Goal: Information Seeking & Learning: Learn about a topic

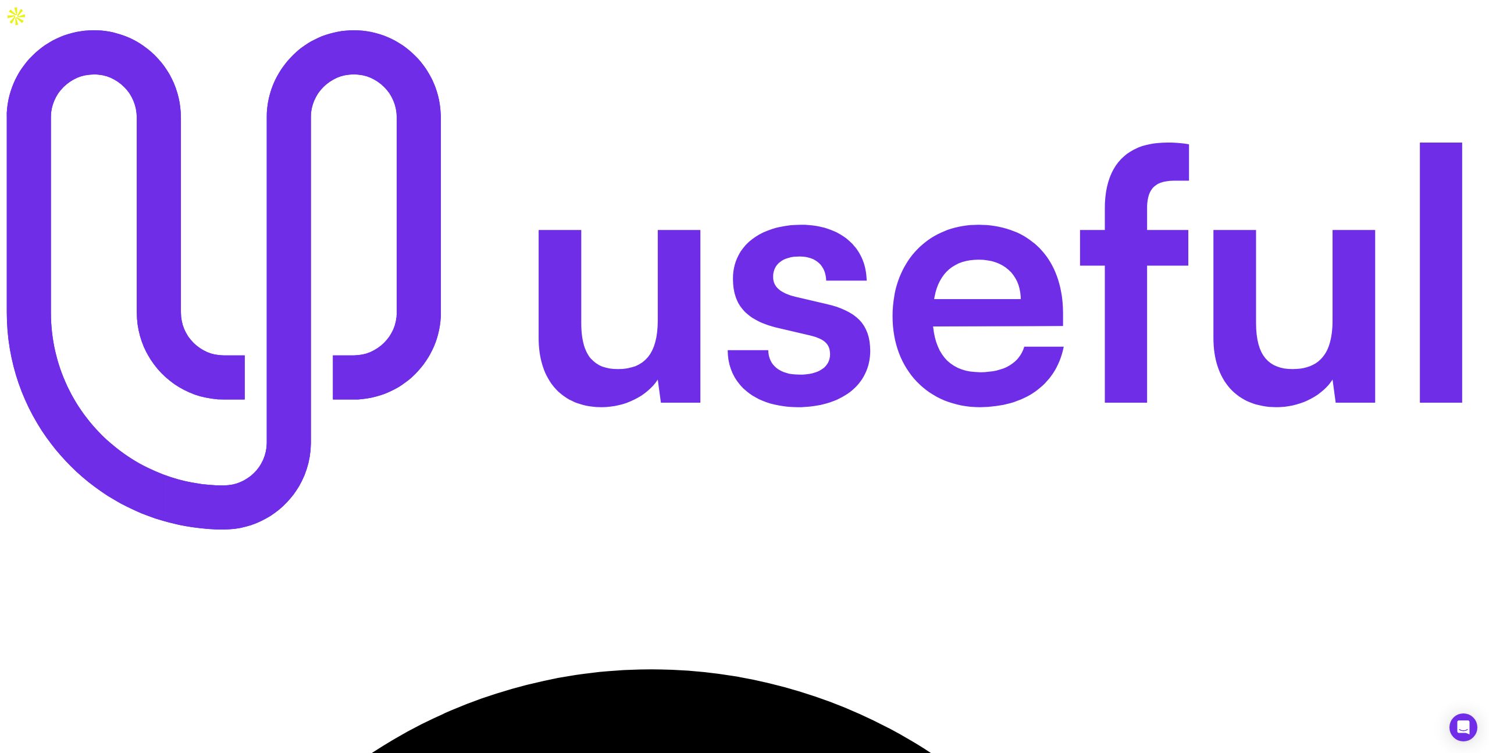
scroll to position [0, 295]
